Goal: Transaction & Acquisition: Purchase product/service

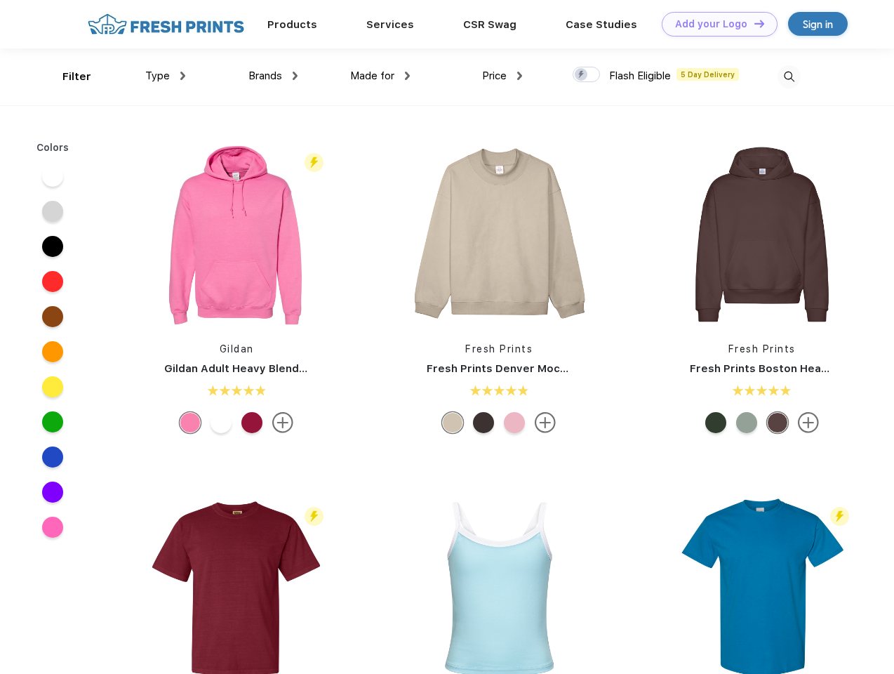
click at [715, 24] on link "Add your Logo Design Tool" at bounding box center [720, 24] width 116 height 25
click at [0, 0] on div "Design Tool" at bounding box center [0, 0] width 0 height 0
click at [753, 23] on link "Add your Logo Design Tool" at bounding box center [720, 24] width 116 height 25
click at [67, 77] on div "Filter" at bounding box center [76, 77] width 29 height 16
click at [166, 76] on span "Type" at bounding box center [157, 75] width 25 height 13
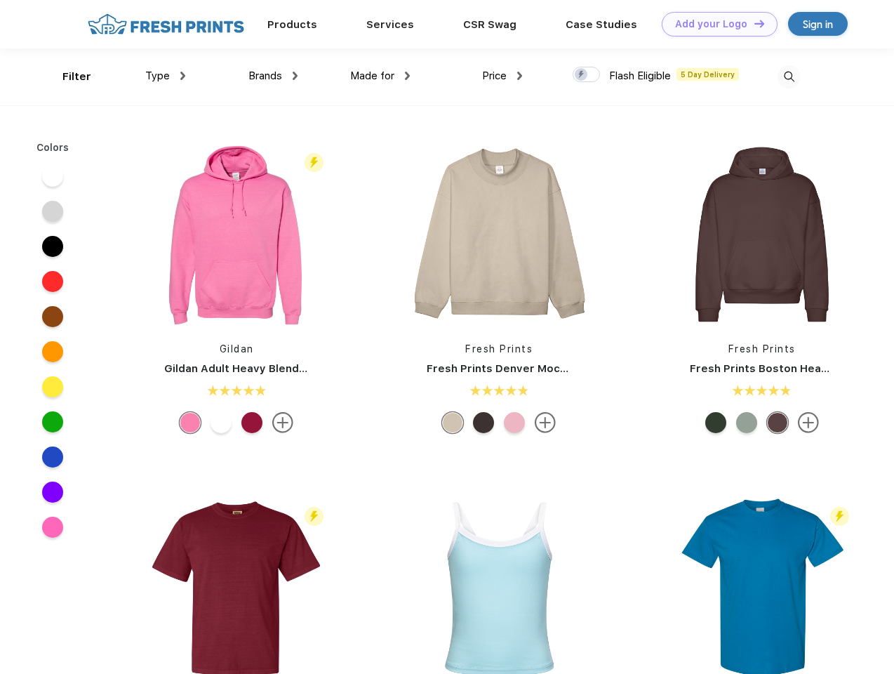
click at [273, 76] on span "Brands" at bounding box center [266, 75] width 34 height 13
click at [380, 76] on span "Made for" at bounding box center [372, 75] width 44 height 13
click at [503, 76] on span "Price" at bounding box center [494, 75] width 25 height 13
click at [587, 75] on div at bounding box center [586, 74] width 27 height 15
click at [582, 75] on input "checkbox" at bounding box center [577, 70] width 9 height 9
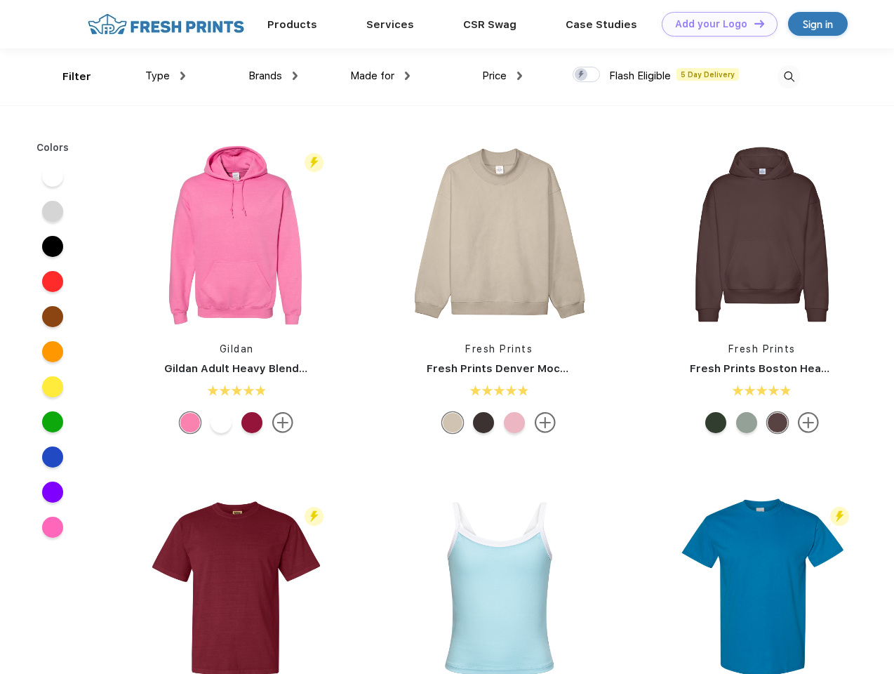
click at [789, 77] on img at bounding box center [789, 76] width 23 height 23
